Goal: Task Accomplishment & Management: Use online tool/utility

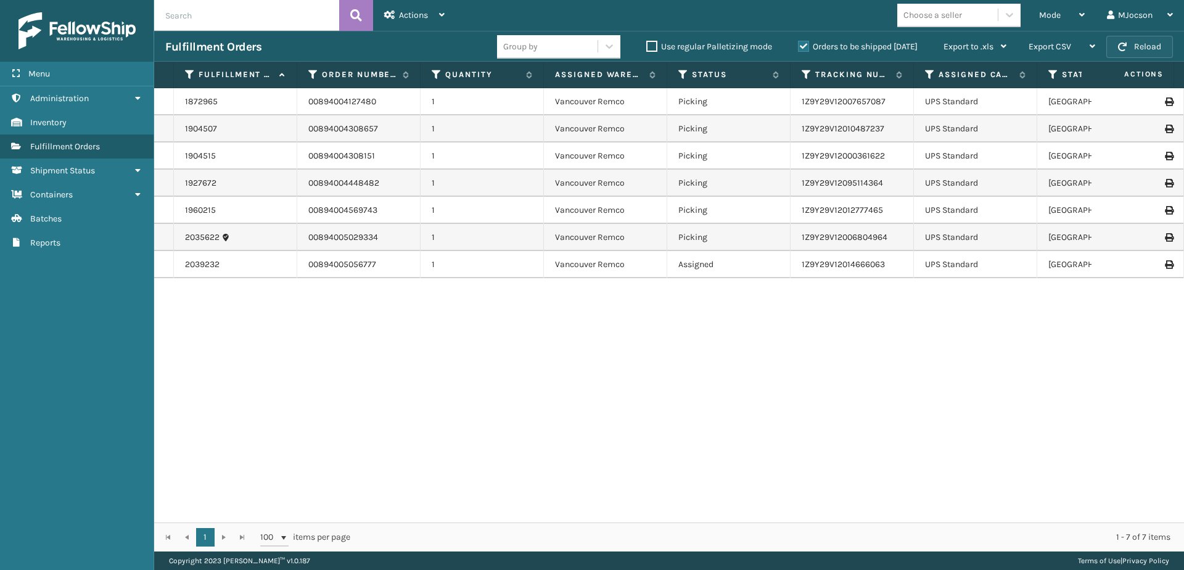
click at [1113, 42] on button "Reload" at bounding box center [1139, 47] width 67 height 22
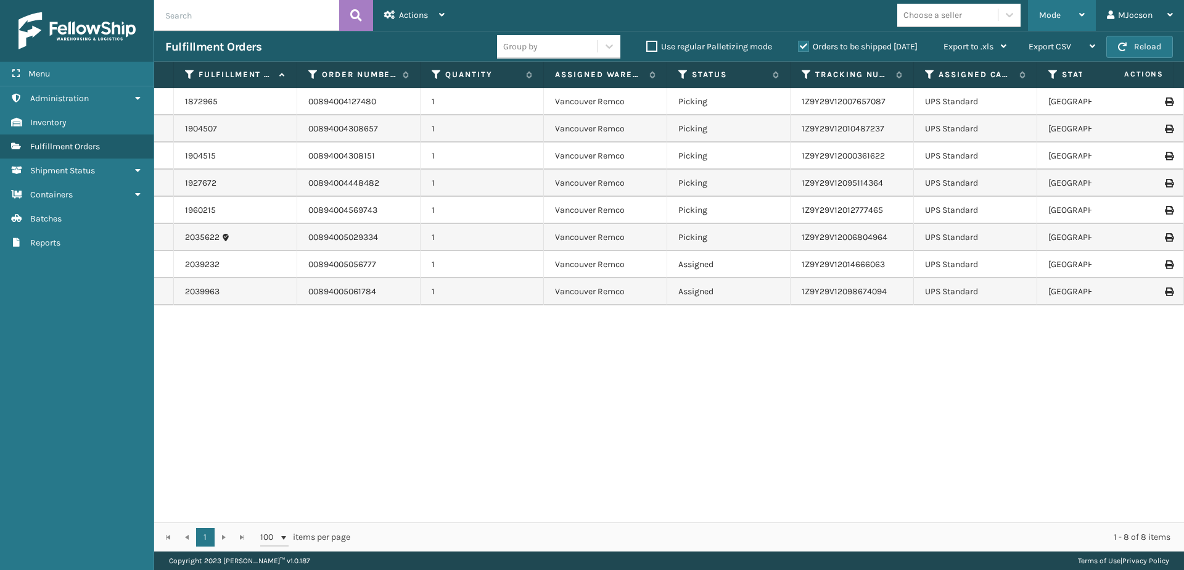
click at [1065, 17] on div "Mode" at bounding box center [1062, 15] width 46 height 31
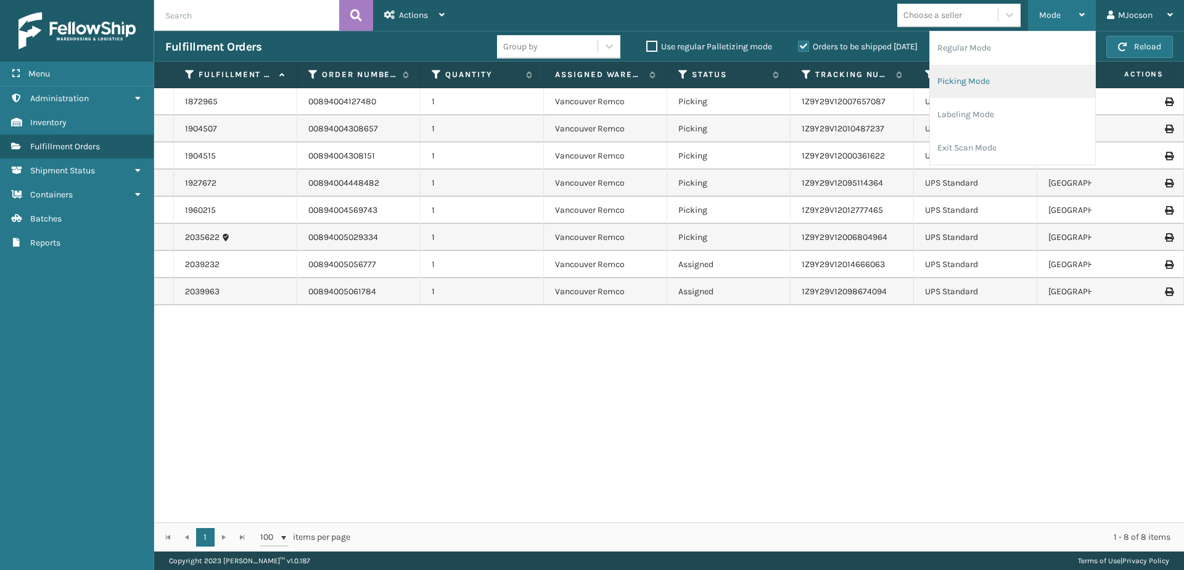
click at [980, 83] on li "Picking Mode" at bounding box center [1012, 81] width 165 height 33
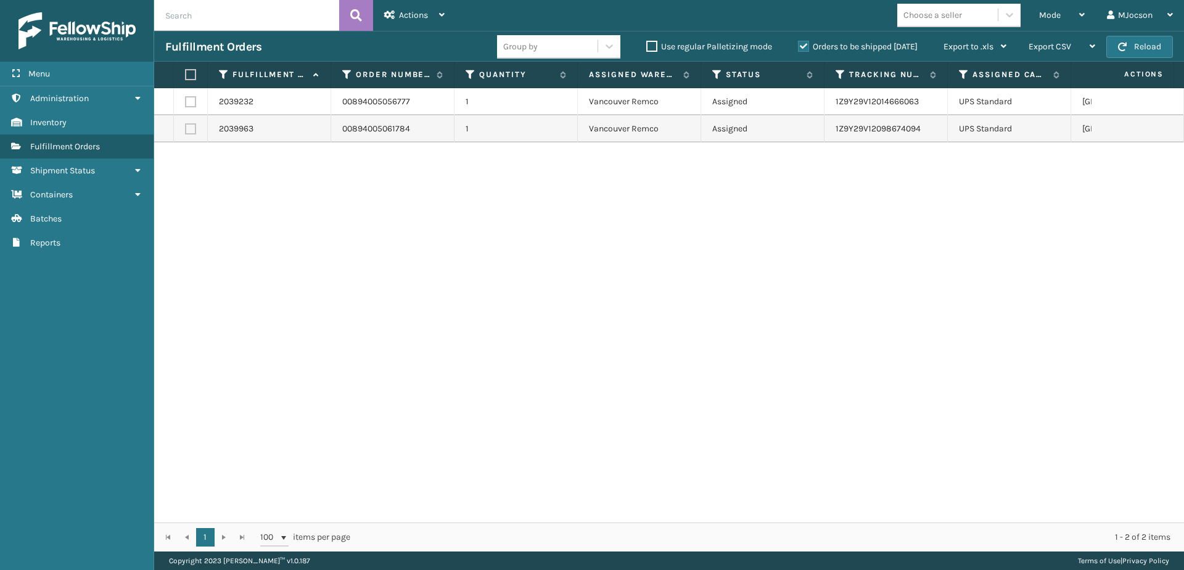
click at [191, 79] on label at bounding box center [188, 74] width 7 height 11
click at [186, 79] on input "checkbox" at bounding box center [185, 75] width 1 height 8
checkbox input "true"
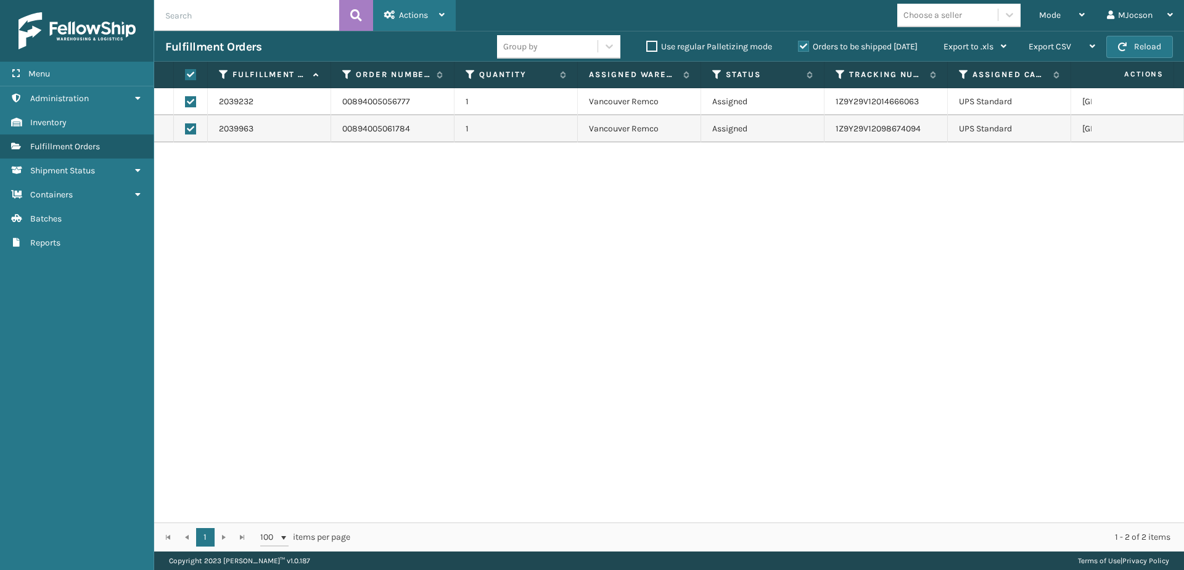
click at [406, 14] on span "Actions" at bounding box center [413, 15] width 29 height 10
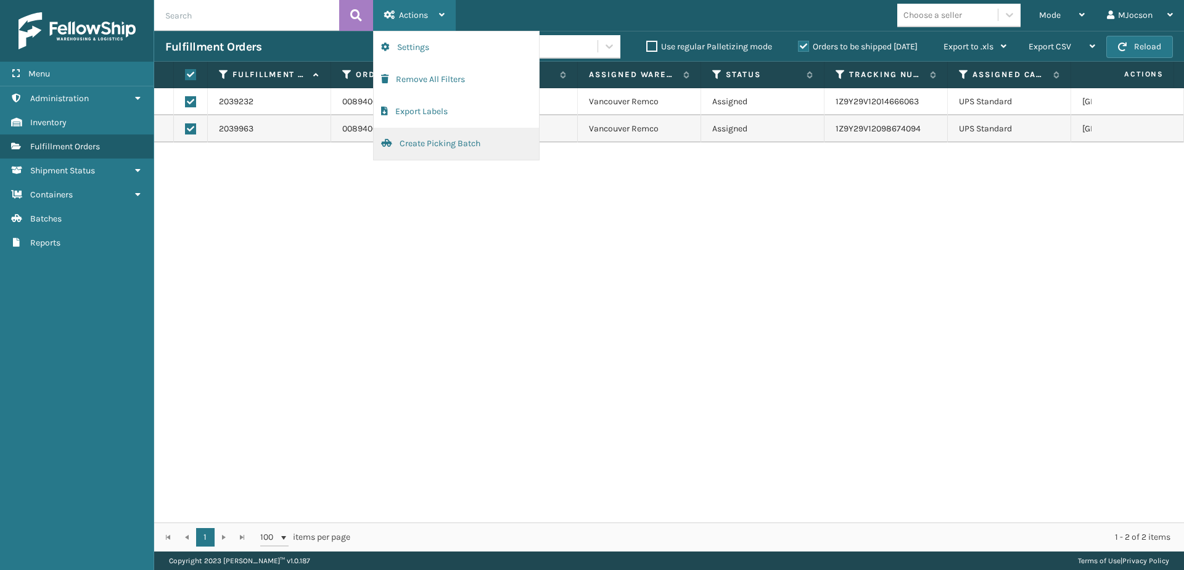
click at [423, 145] on button "Create Picking Batch" at bounding box center [456, 144] width 165 height 32
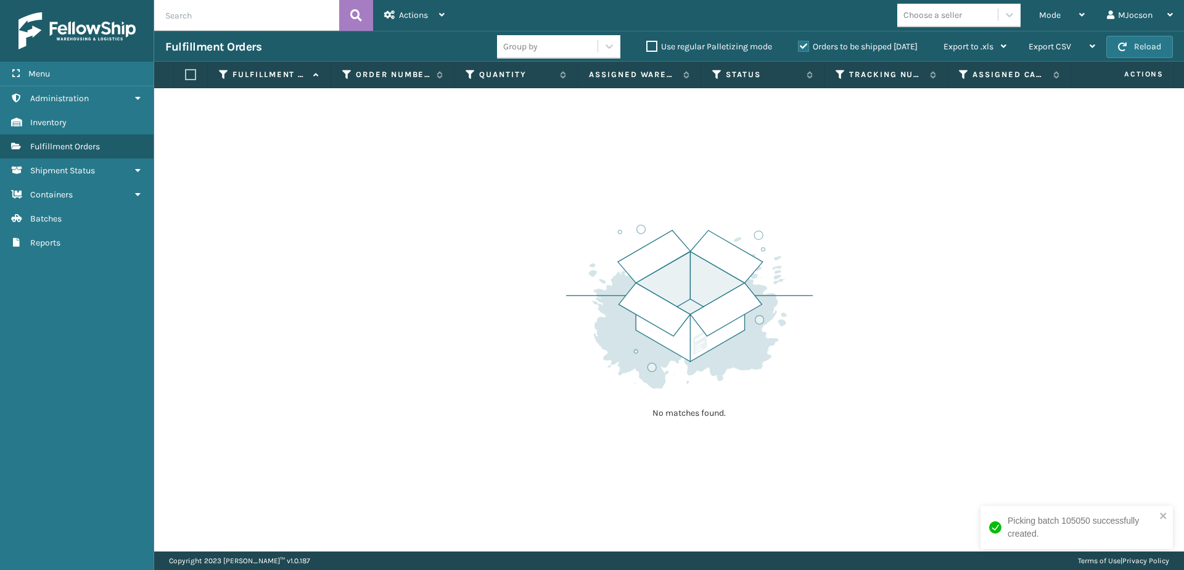
click at [89, 395] on div "Menu Administration Inventory Fulfillment Orders Shipment Status Containers Bat…" at bounding box center [77, 285] width 154 height 570
click at [1036, 16] on div "Mode Regular Mode Picking Mode Labeling Mode Exit Scan Mode" at bounding box center [1062, 15] width 68 height 31
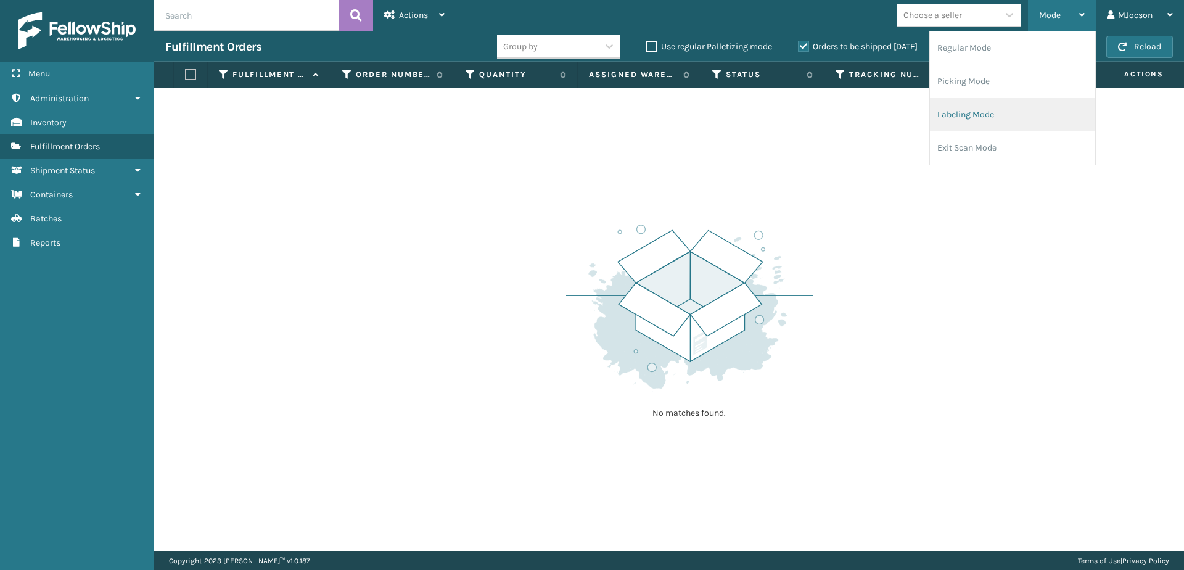
click at [956, 111] on li "Labeling Mode" at bounding box center [1012, 114] width 165 height 33
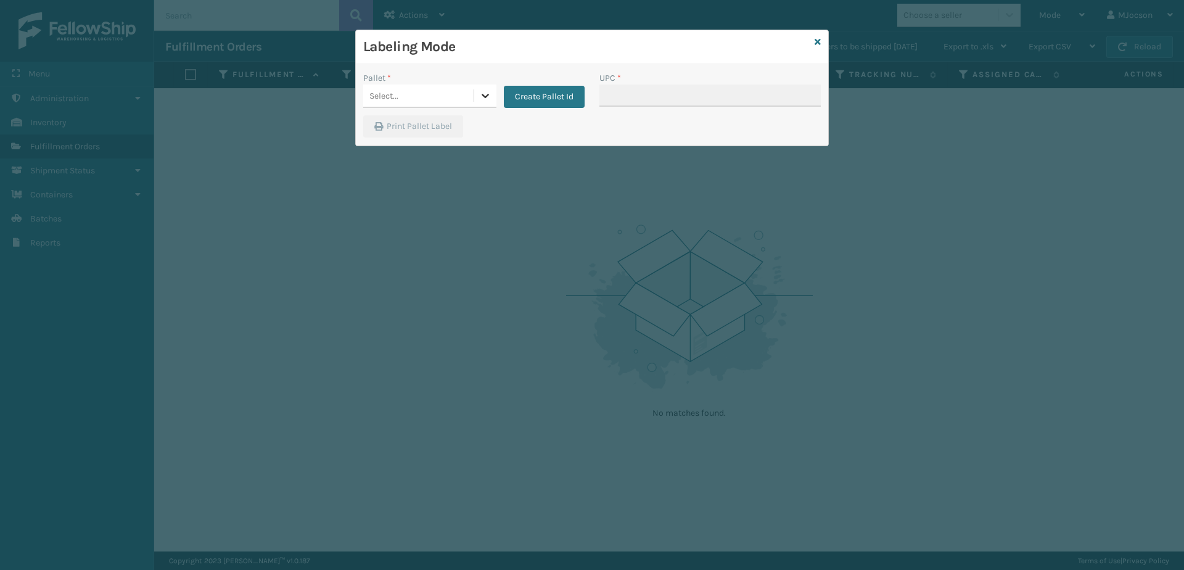
click at [478, 97] on div at bounding box center [485, 95] width 22 height 22
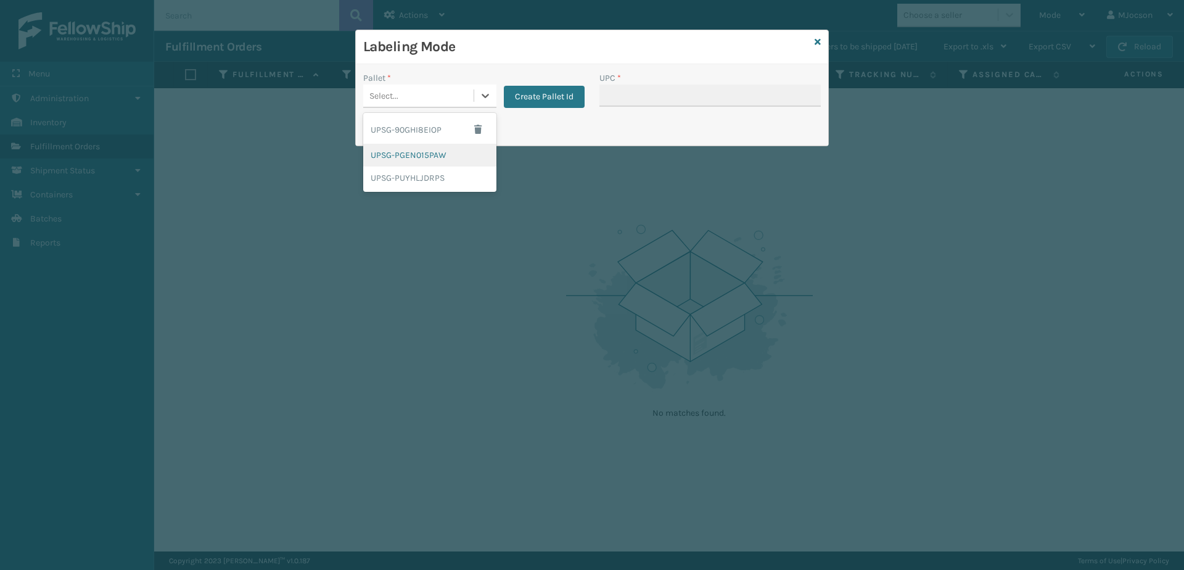
click at [417, 157] on div "UPSG-PGEN015PAW" at bounding box center [429, 155] width 133 height 23
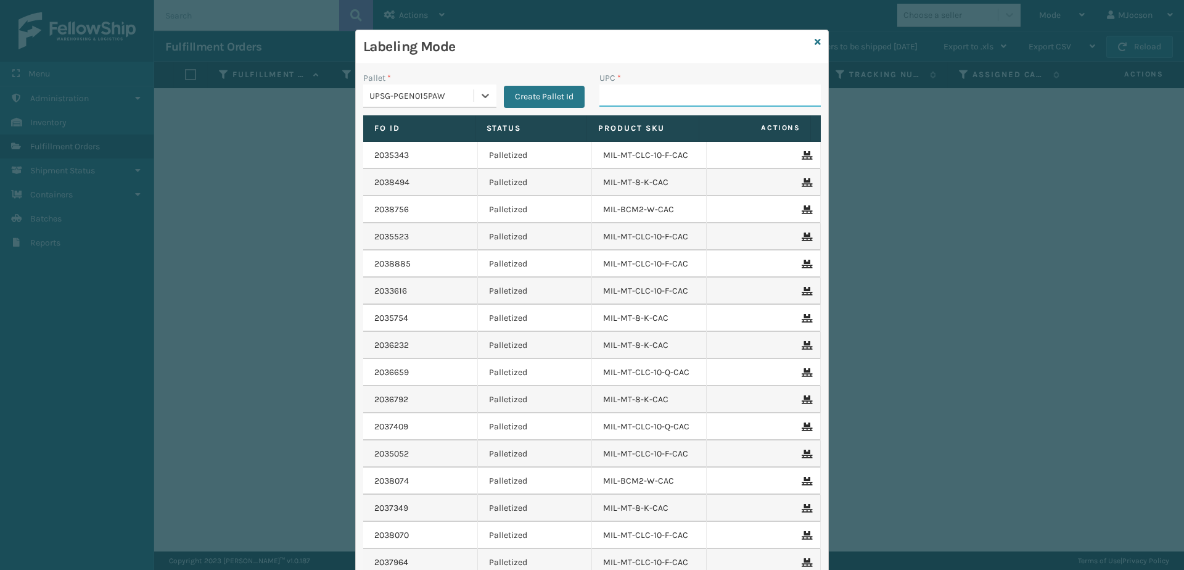
click at [634, 99] on input "UPC *" at bounding box center [709, 95] width 221 height 22
click at [808, 43] on div "Labeling Mode" at bounding box center [592, 47] width 472 height 34
click at [817, 40] on div "Labeling Mode" at bounding box center [592, 47] width 472 height 34
click at [808, 38] on div "Labeling Mode" at bounding box center [592, 47] width 472 height 34
click at [814, 43] on icon at bounding box center [817, 42] width 6 height 9
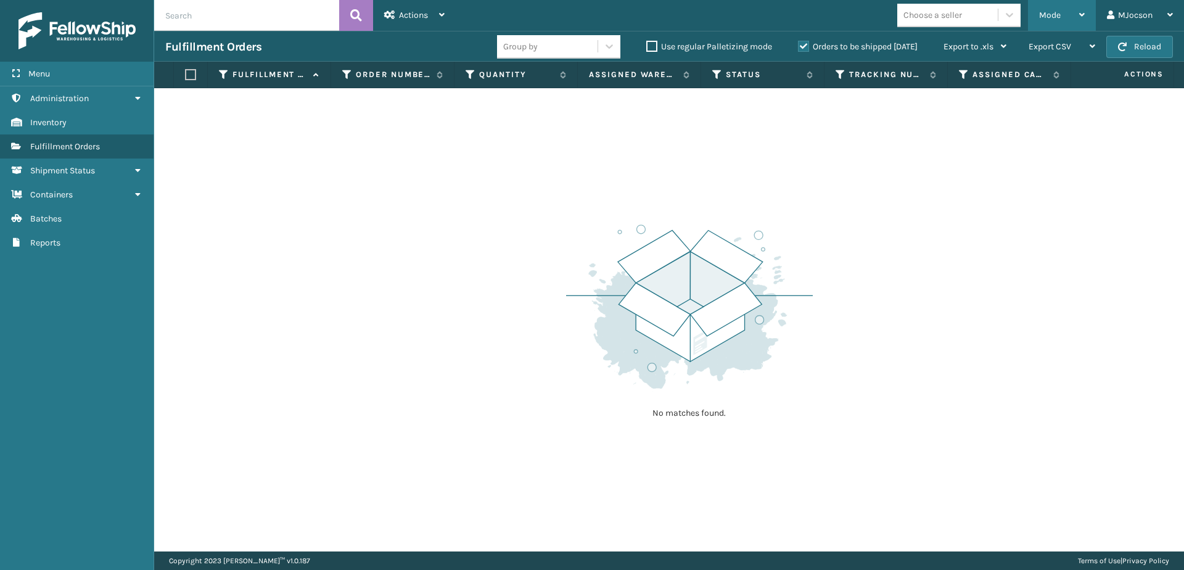
click at [1063, 18] on div "Mode" at bounding box center [1062, 15] width 46 height 31
click at [893, 187] on div "No matches found." at bounding box center [669, 319] width 1030 height 463
click at [1156, 46] on button "Reload" at bounding box center [1139, 47] width 67 height 22
click at [1025, 11] on div "Choose a seller" at bounding box center [962, 15] width 131 height 23
click at [1074, 16] on div "Mode" at bounding box center [1062, 15] width 46 height 31
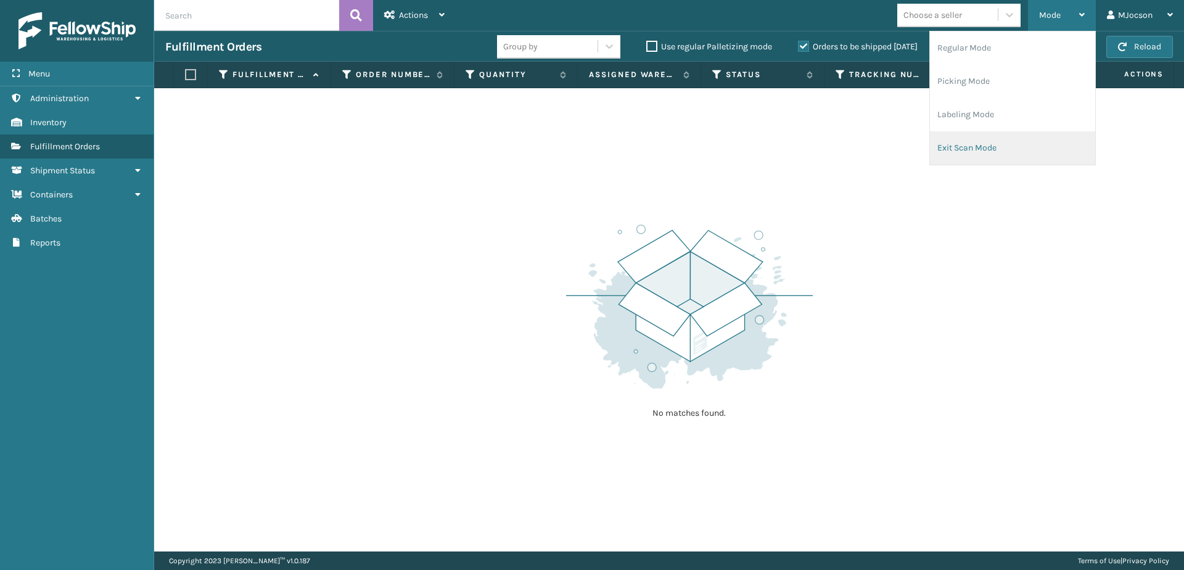
click at [988, 145] on li "Exit Scan Mode" at bounding box center [1012, 147] width 165 height 33
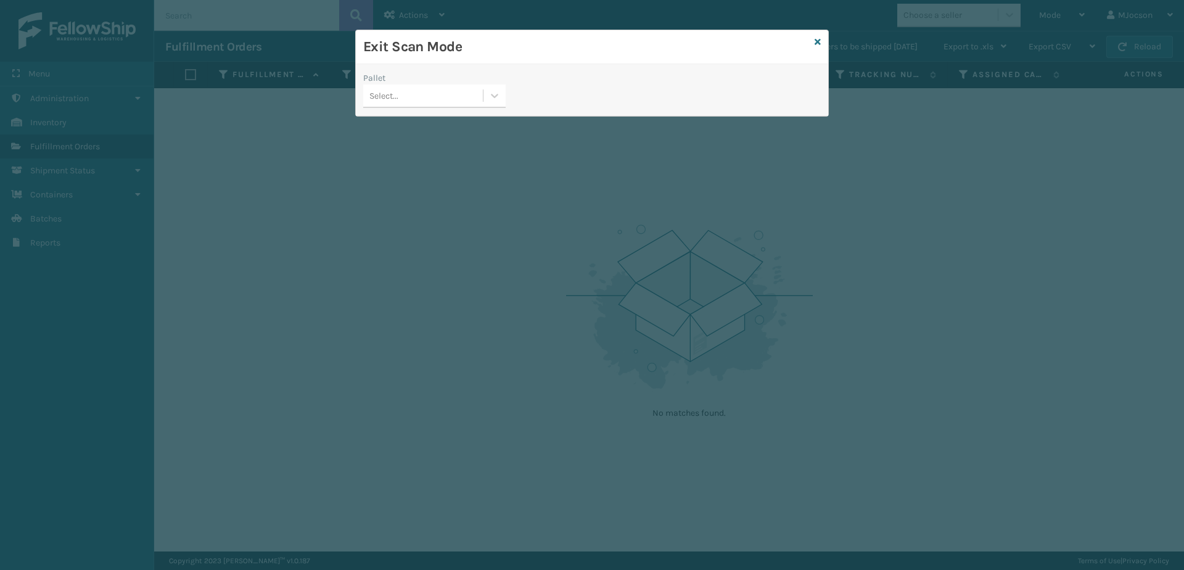
drag, startPoint x: 814, startPoint y: 38, endPoint x: 580, endPoint y: 88, distance: 240.1
click at [814, 39] on icon at bounding box center [817, 42] width 6 height 9
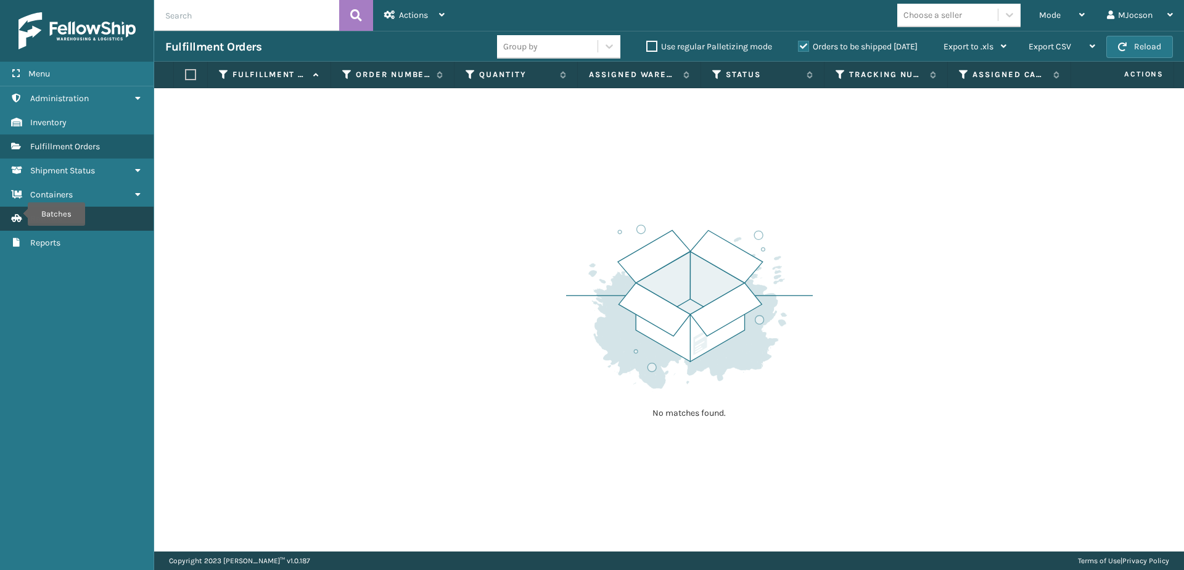
click at [21, 216] on icon "Batches" at bounding box center [16, 218] width 10 height 9
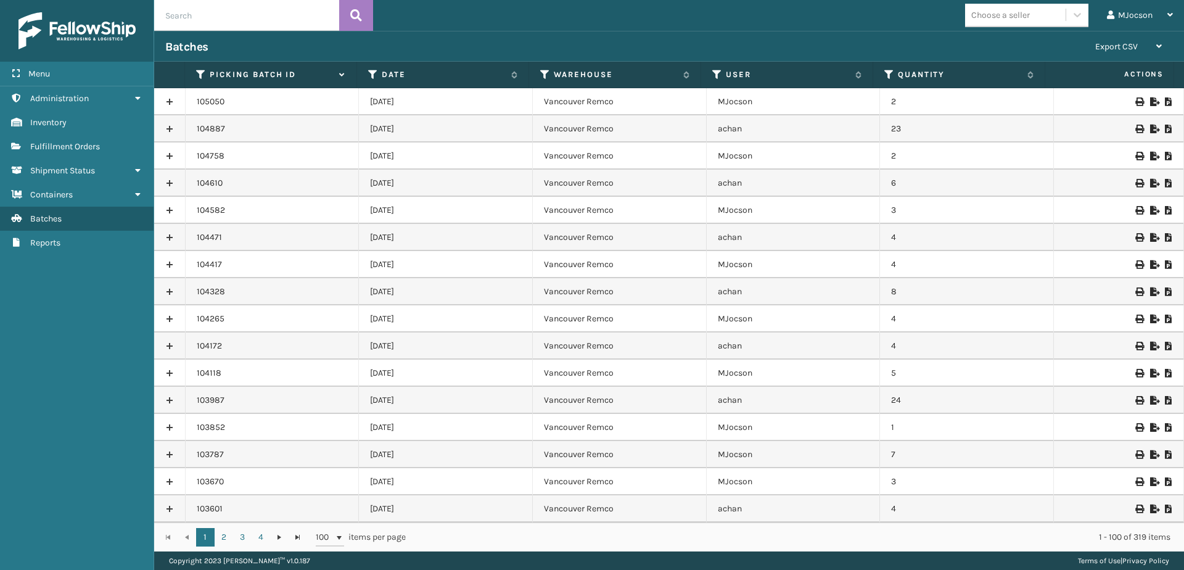
click at [1135, 102] on icon at bounding box center [1138, 101] width 7 height 9
click at [0, 399] on div "Menu Administration Inventory Fulfillment Orders Shipment Status Containers Bat…" at bounding box center [77, 285] width 154 height 570
